Goal: Contribute content

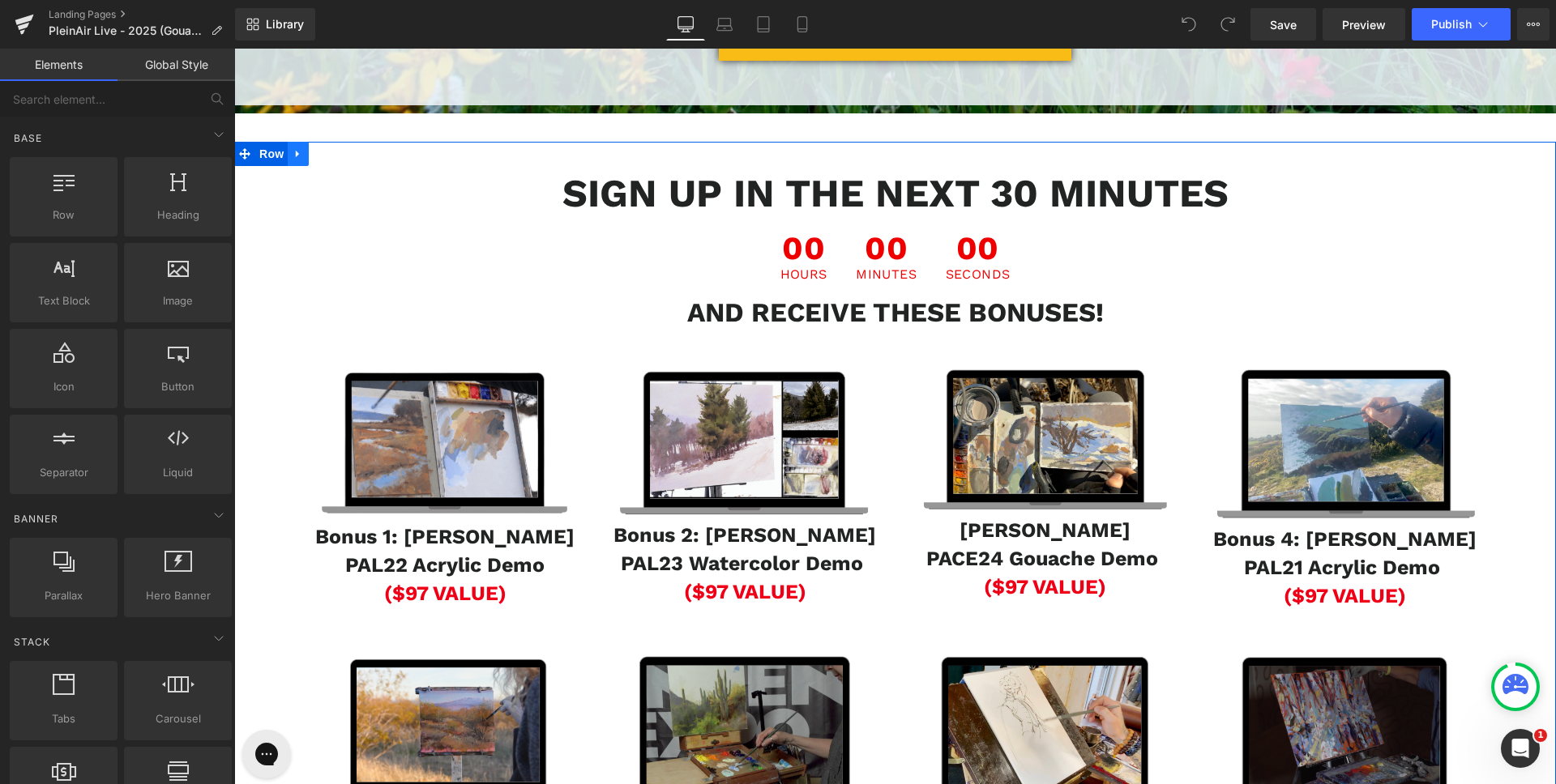
click at [298, 159] on icon at bounding box center [298, 153] width 11 height 12
click at [299, 166] on link at bounding box center [298, 153] width 21 height 24
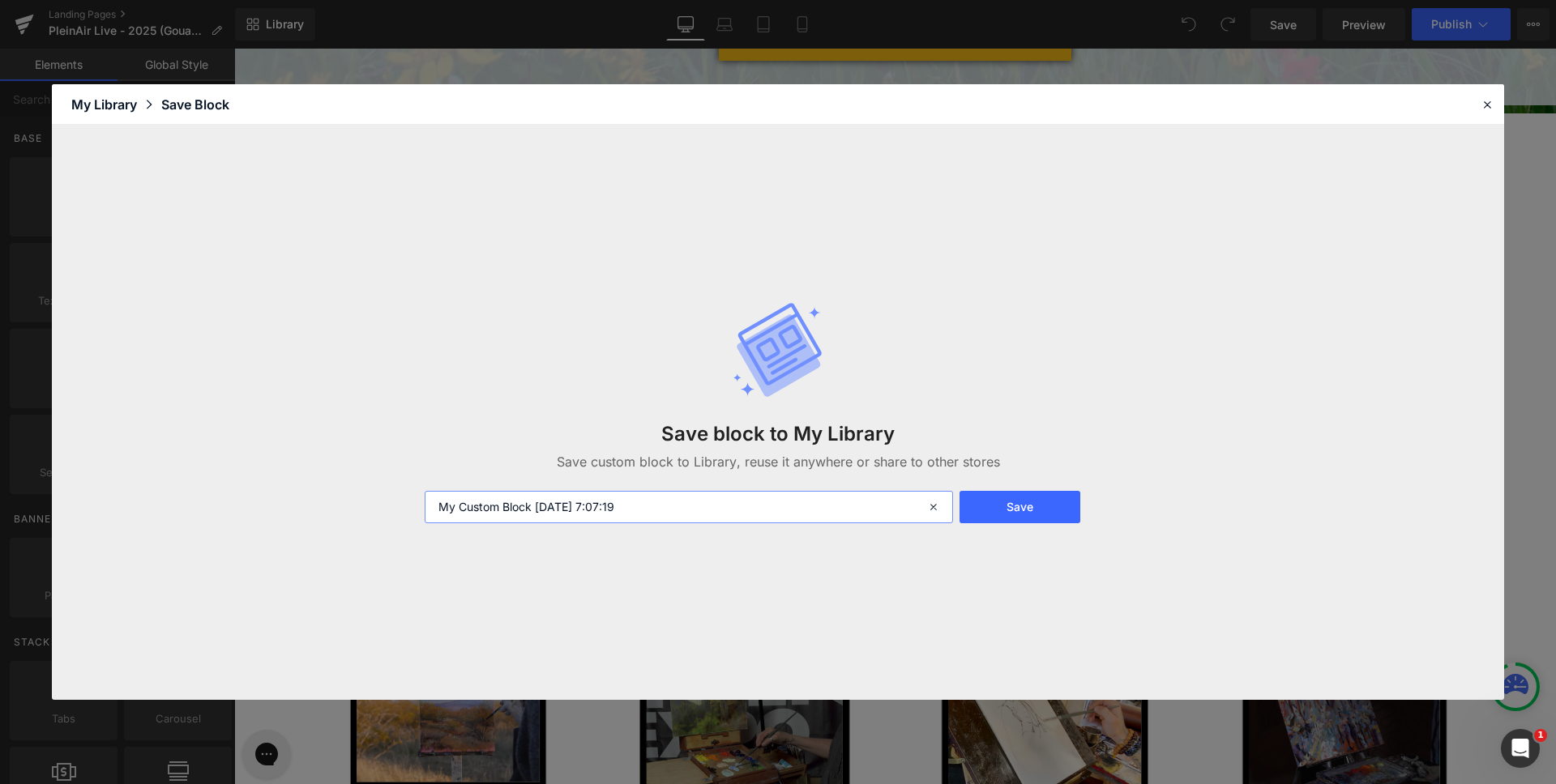
click at [496, 493] on input "My Custom Block [DATE] 7:07:19" at bounding box center [689, 507] width 528 height 33
type input "PAL25@GCL25 Bonus"
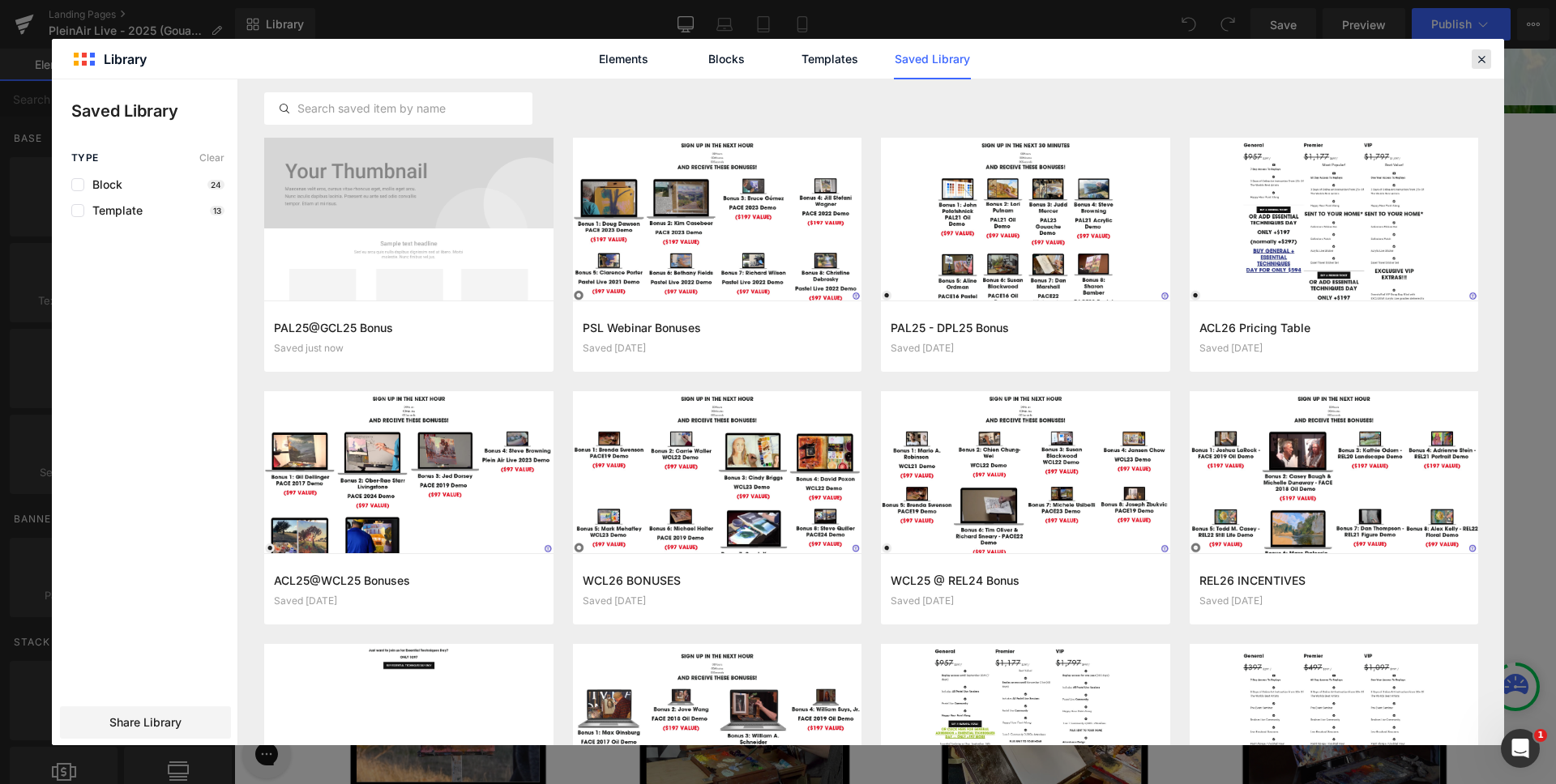
drag, startPoint x: 1474, startPoint y: 58, endPoint x: 1043, endPoint y: 74, distance: 431.3
click at [1474, 58] on icon at bounding box center [1481, 59] width 15 height 15
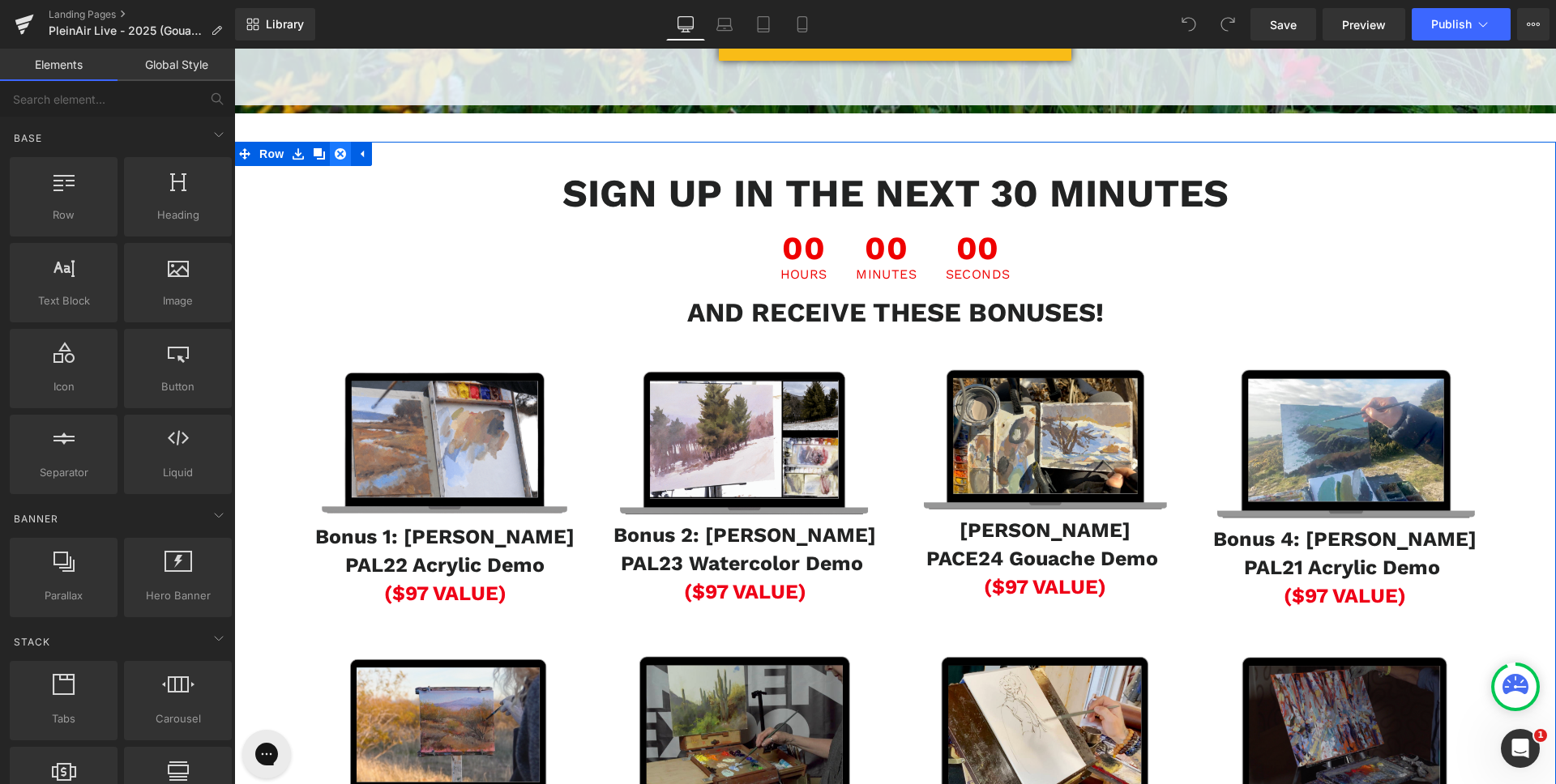
click at [338, 159] on icon at bounding box center [340, 153] width 11 height 11
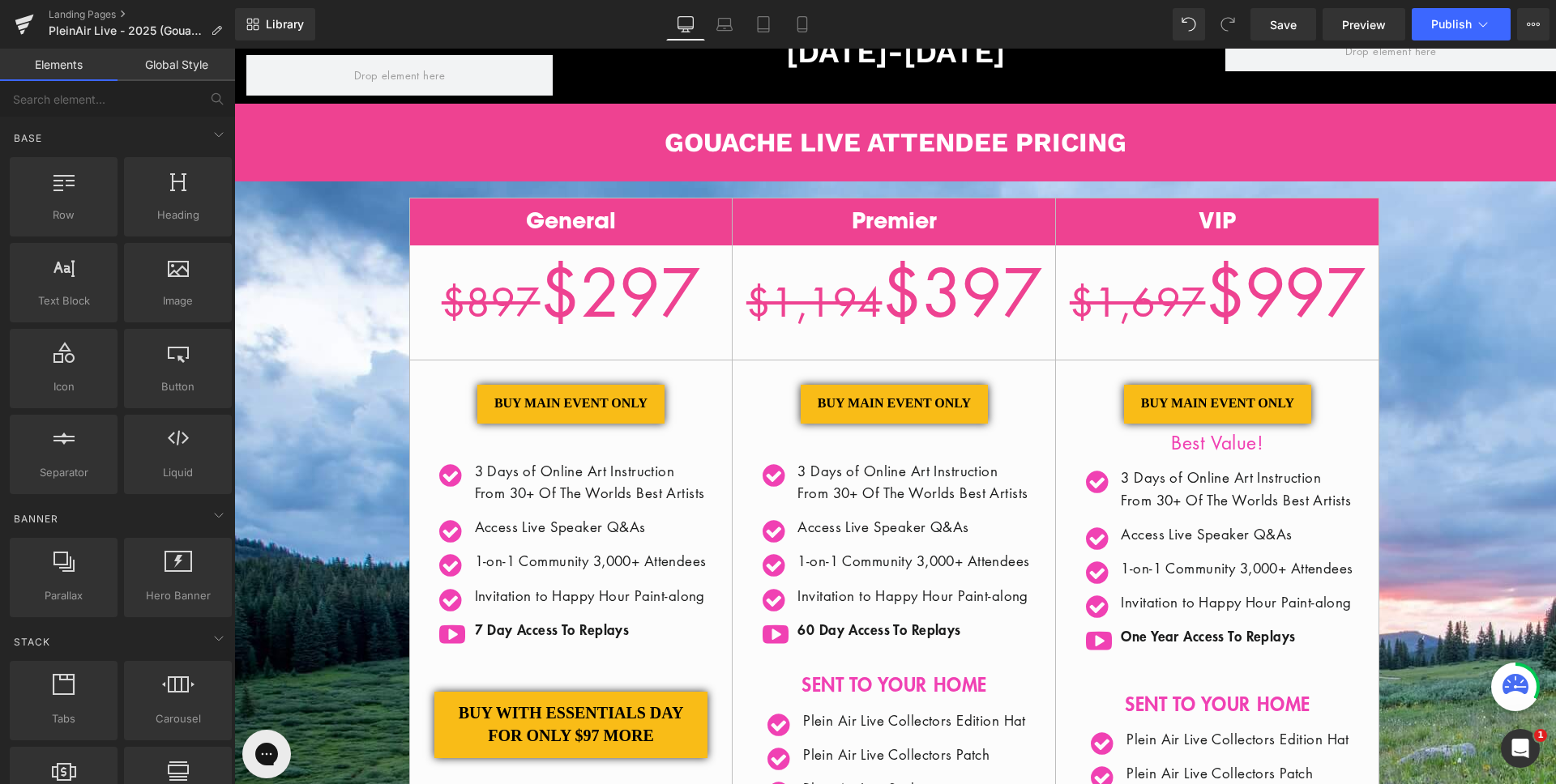
scroll to position [234, 0]
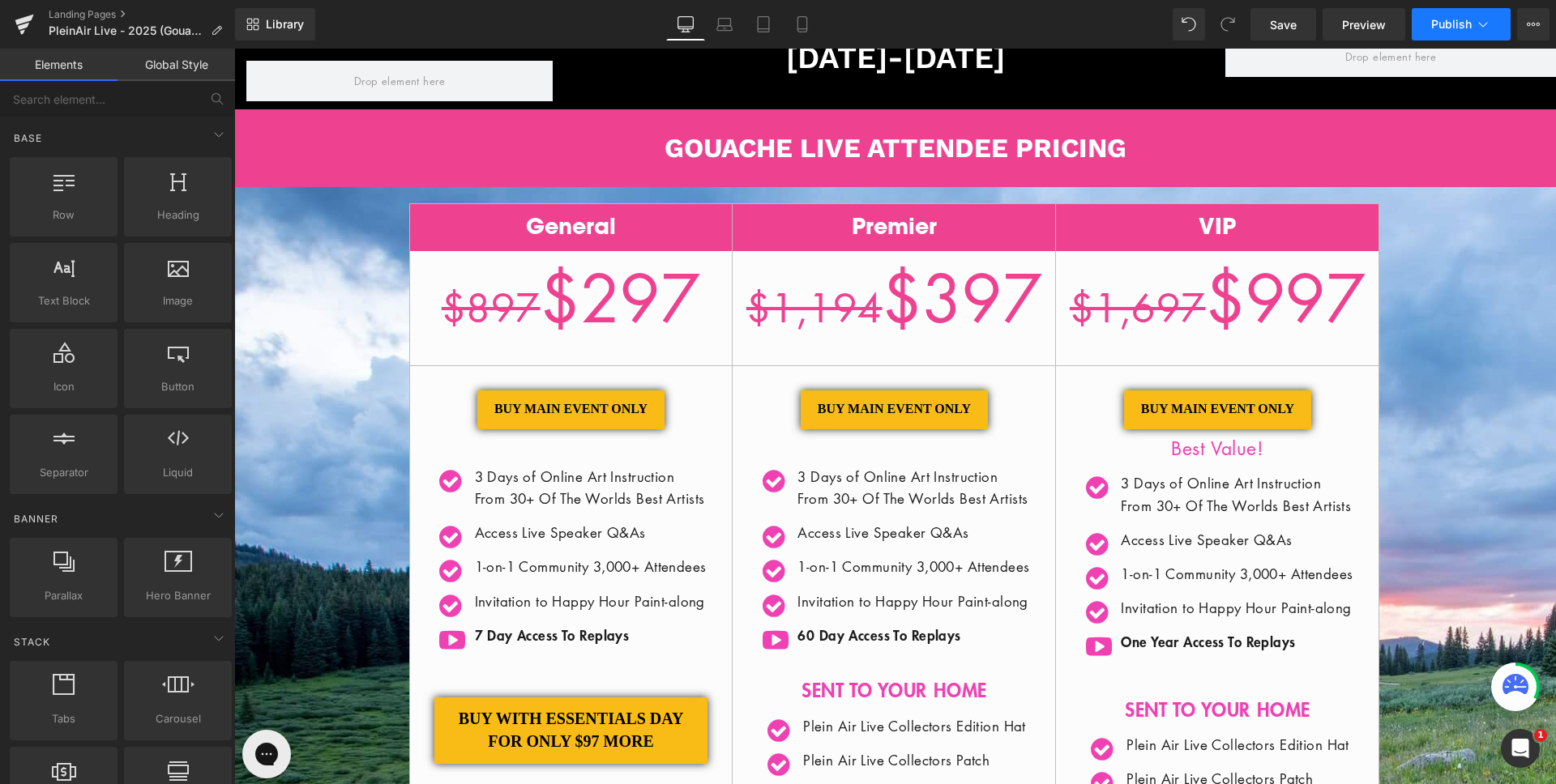
click at [1454, 22] on span "Publish" at bounding box center [1451, 24] width 41 height 13
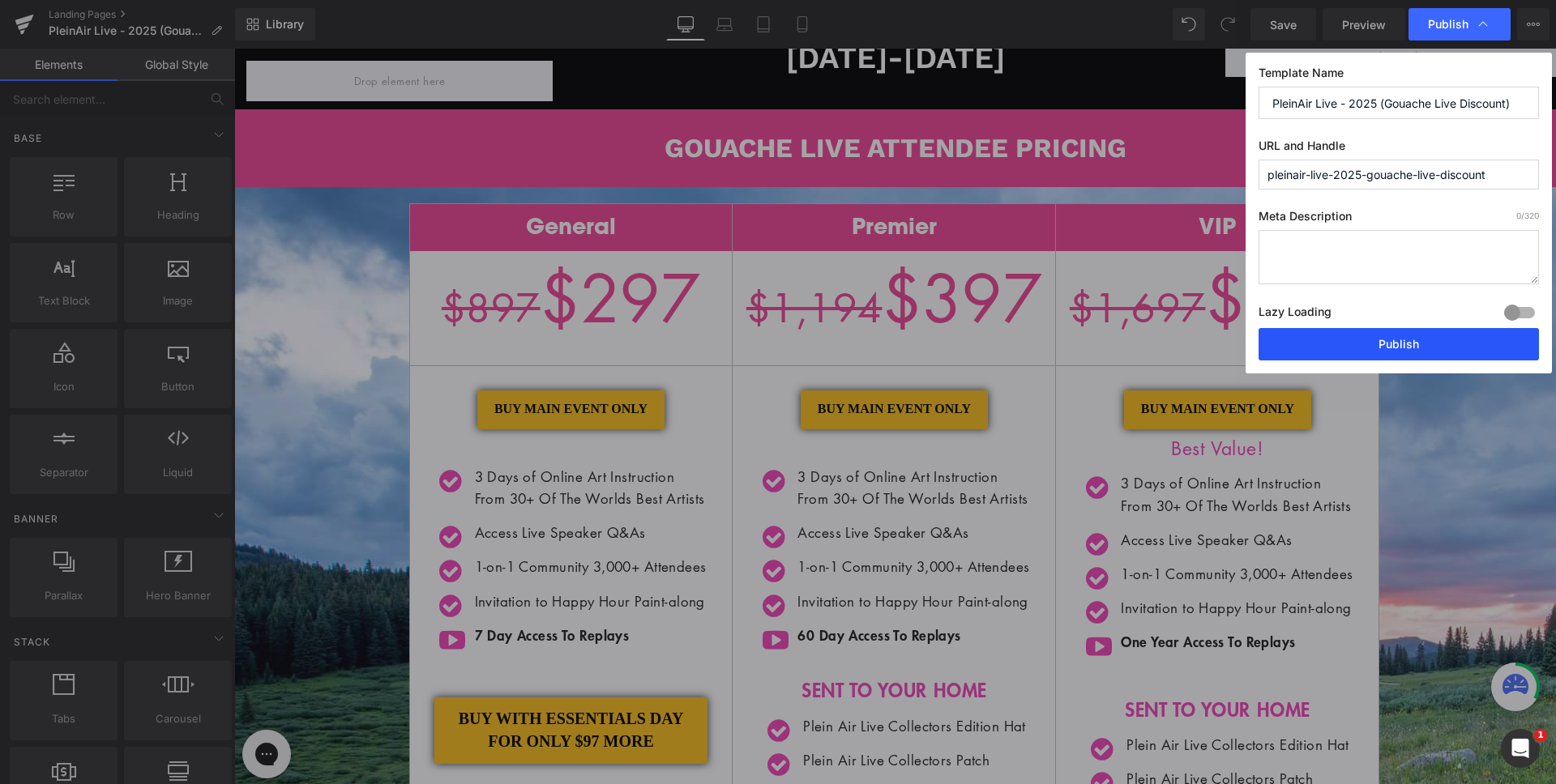
click at [1399, 352] on button "Publish" at bounding box center [1399, 344] width 280 height 33
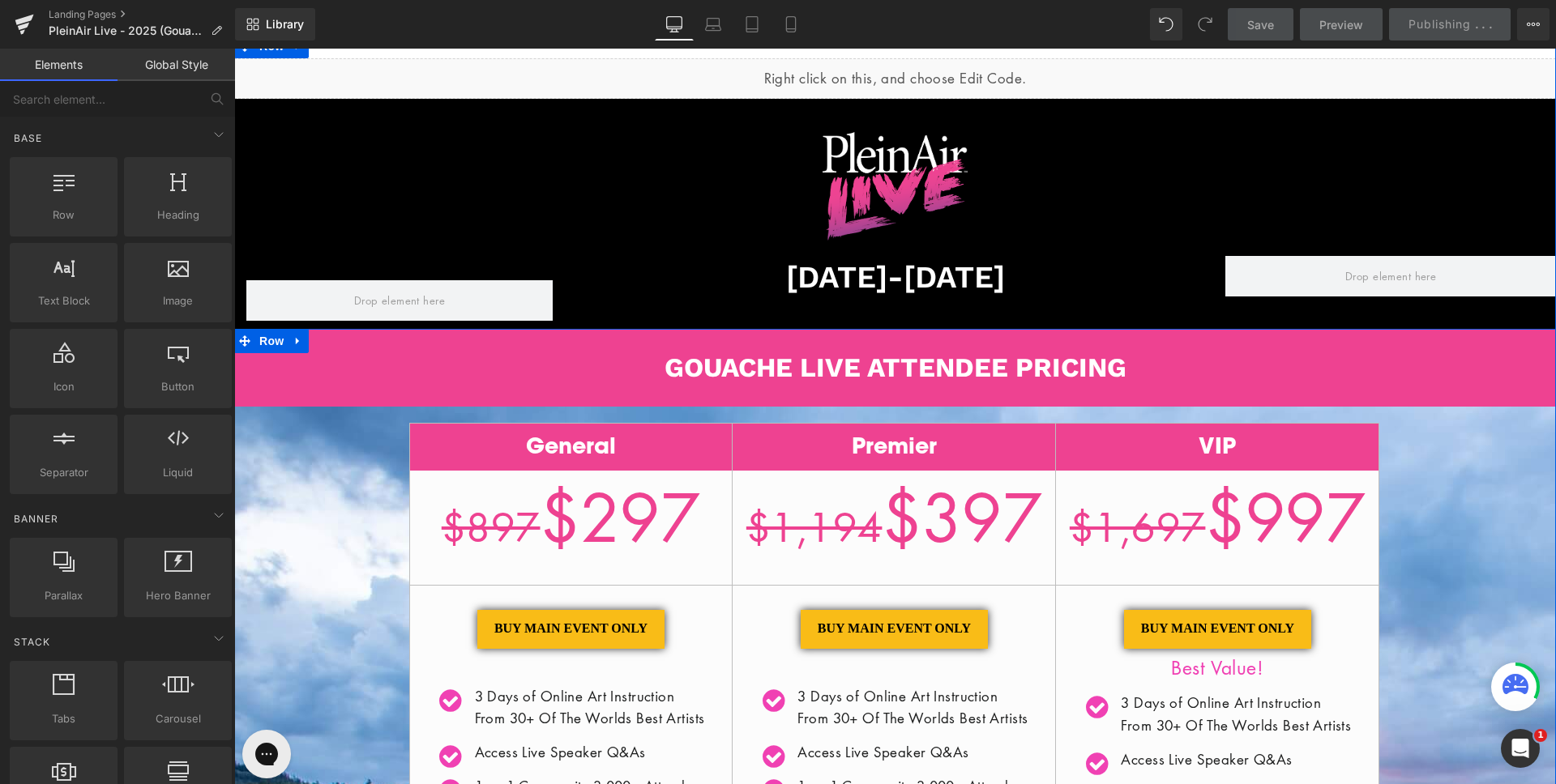
scroll to position [0, 0]
